Goal: Information Seeking & Learning: Check status

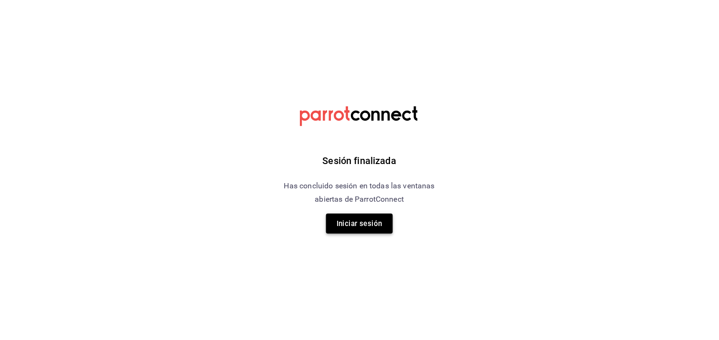
click at [364, 222] on button "Iniciar sesión" at bounding box center [359, 224] width 67 height 20
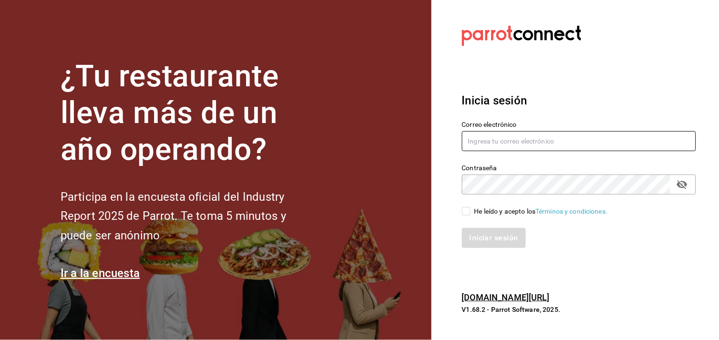
type input "Fernando@alltrade.mx"
click at [468, 211] on input "He leído y acepto los Términos y condiciones." at bounding box center [466, 211] width 9 height 9
checkbox input "true"
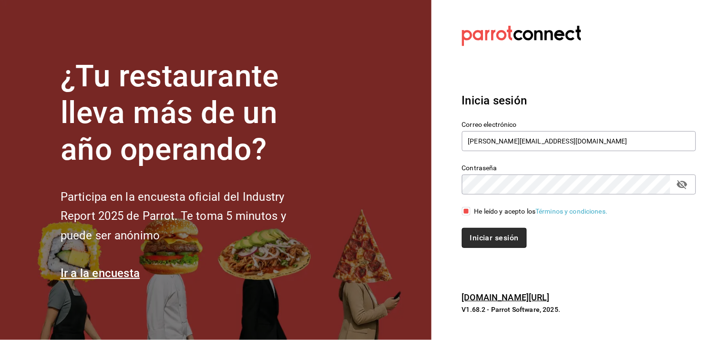
click at [484, 240] on button "Iniciar sesión" at bounding box center [494, 238] width 65 height 20
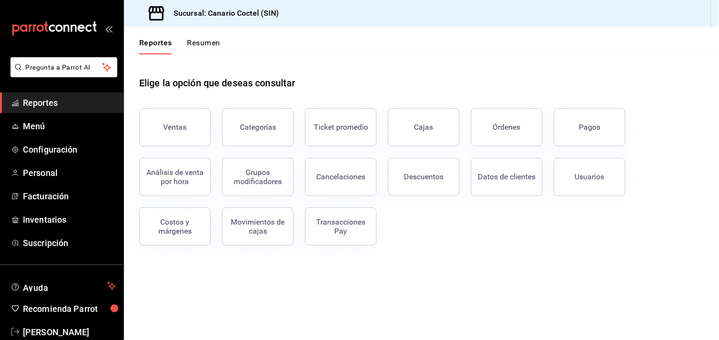
click at [595, 131] on div "Pagos" at bounding box center [589, 127] width 21 height 9
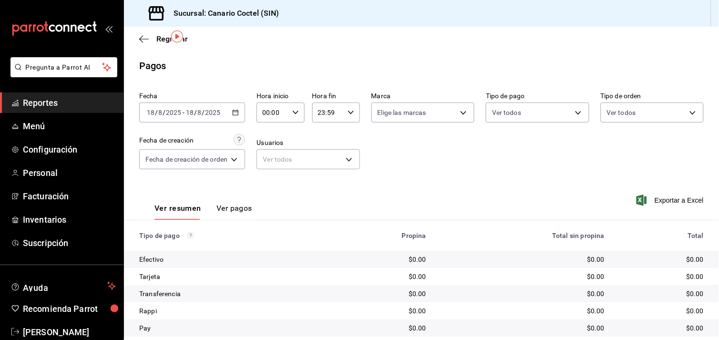
scroll to position [30, 0]
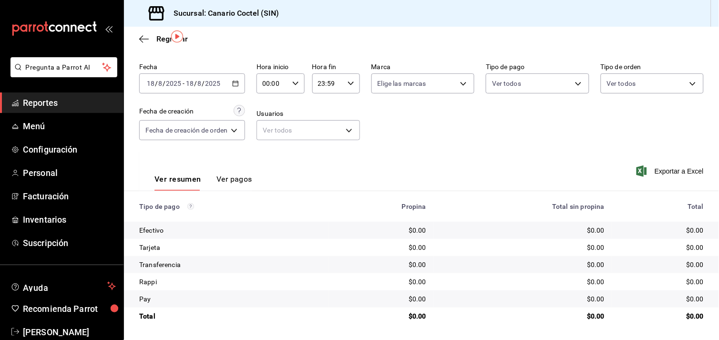
click at [242, 175] on button "Ver pagos" at bounding box center [234, 183] width 36 height 16
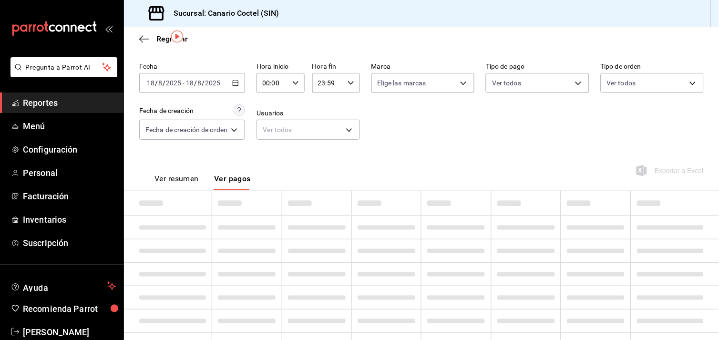
scroll to position [4, 0]
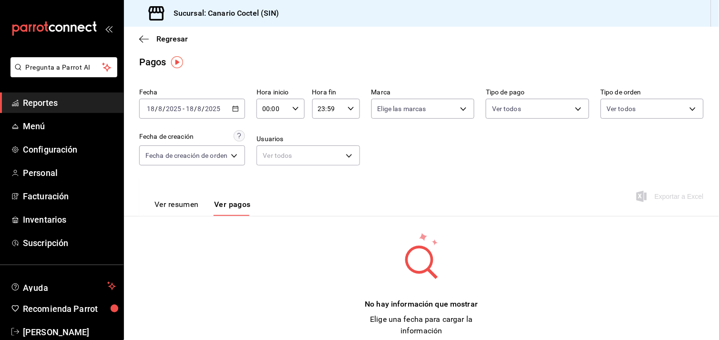
click at [179, 210] on button "Ver resumen" at bounding box center [176, 208] width 44 height 16
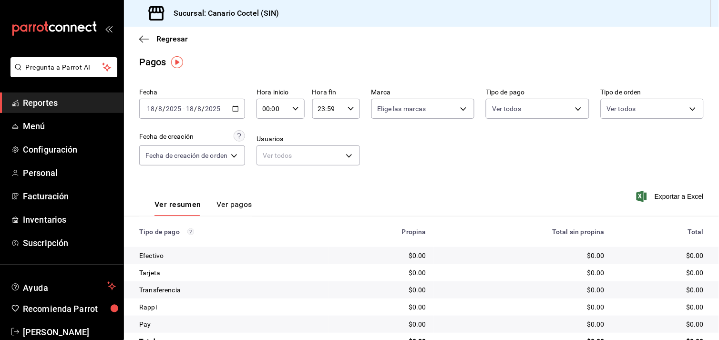
click at [237, 110] on icon "button" at bounding box center [235, 108] width 7 height 7
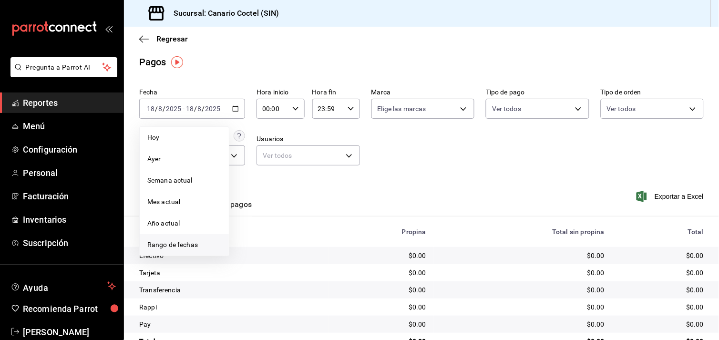
click at [167, 244] on span "Rango de fechas" at bounding box center [184, 245] width 74 height 10
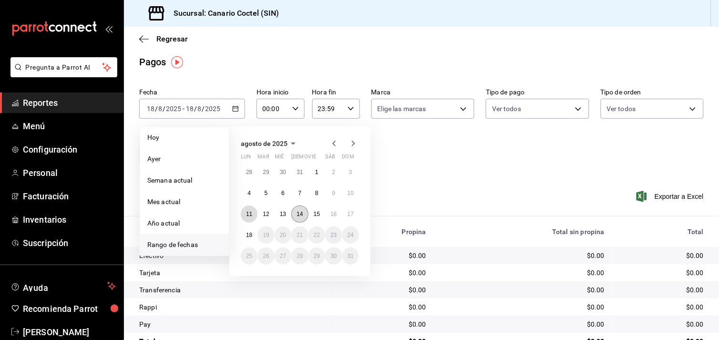
drag, startPoint x: 248, startPoint y: 214, endPoint x: 291, endPoint y: 213, distance: 42.9
click at [248, 213] on abbr "11" at bounding box center [249, 214] width 6 height 7
click at [351, 213] on abbr "17" at bounding box center [351, 214] width 6 height 7
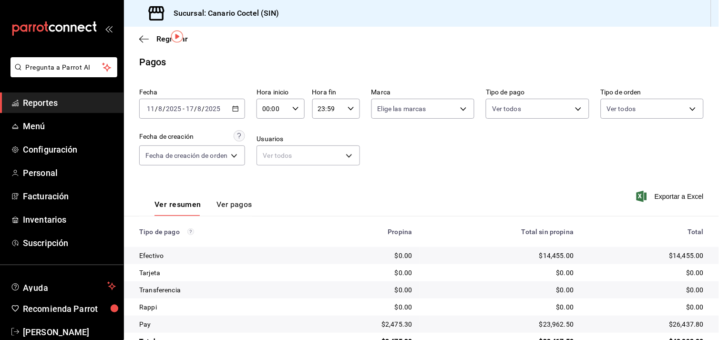
scroll to position [30, 0]
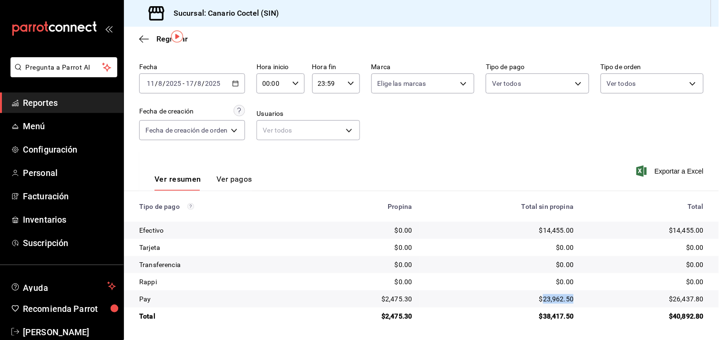
drag, startPoint x: 538, startPoint y: 299, endPoint x: 568, endPoint y: 299, distance: 30.1
click at [568, 299] on td "$23,962.50" at bounding box center [501, 298] width 162 height 17
copy div "23,962.50"
drag, startPoint x: 538, startPoint y: 229, endPoint x: 570, endPoint y: 229, distance: 32.4
click at [570, 229] on td "$14,455.00" at bounding box center [501, 230] width 162 height 17
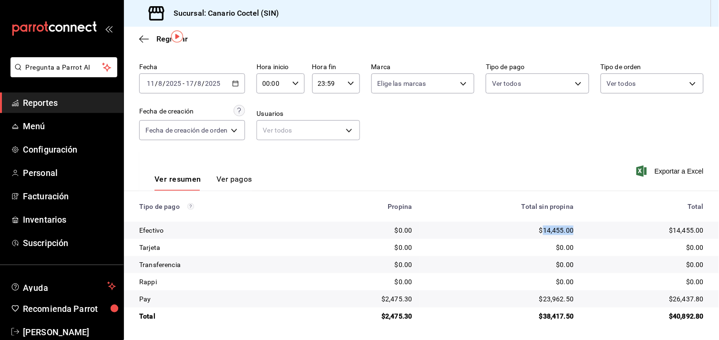
copy div "14,455.00"
click at [462, 155] on div "Ver resumen Ver pagos Exportar a Excel" at bounding box center [421, 177] width 595 height 51
